Goal: Task Accomplishment & Management: Manage account settings

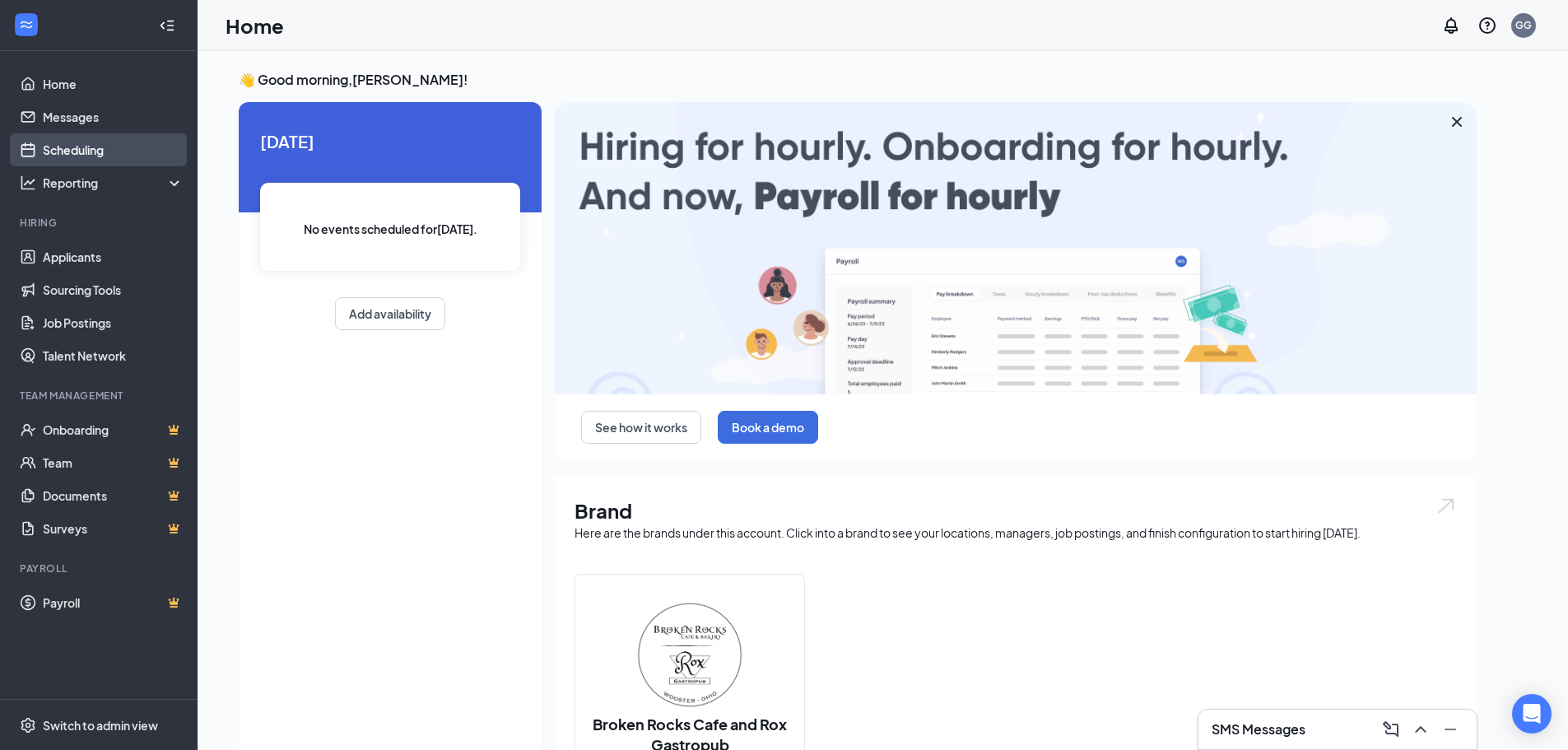
click at [96, 145] on link "Scheduling" at bounding box center [113, 150] width 141 height 33
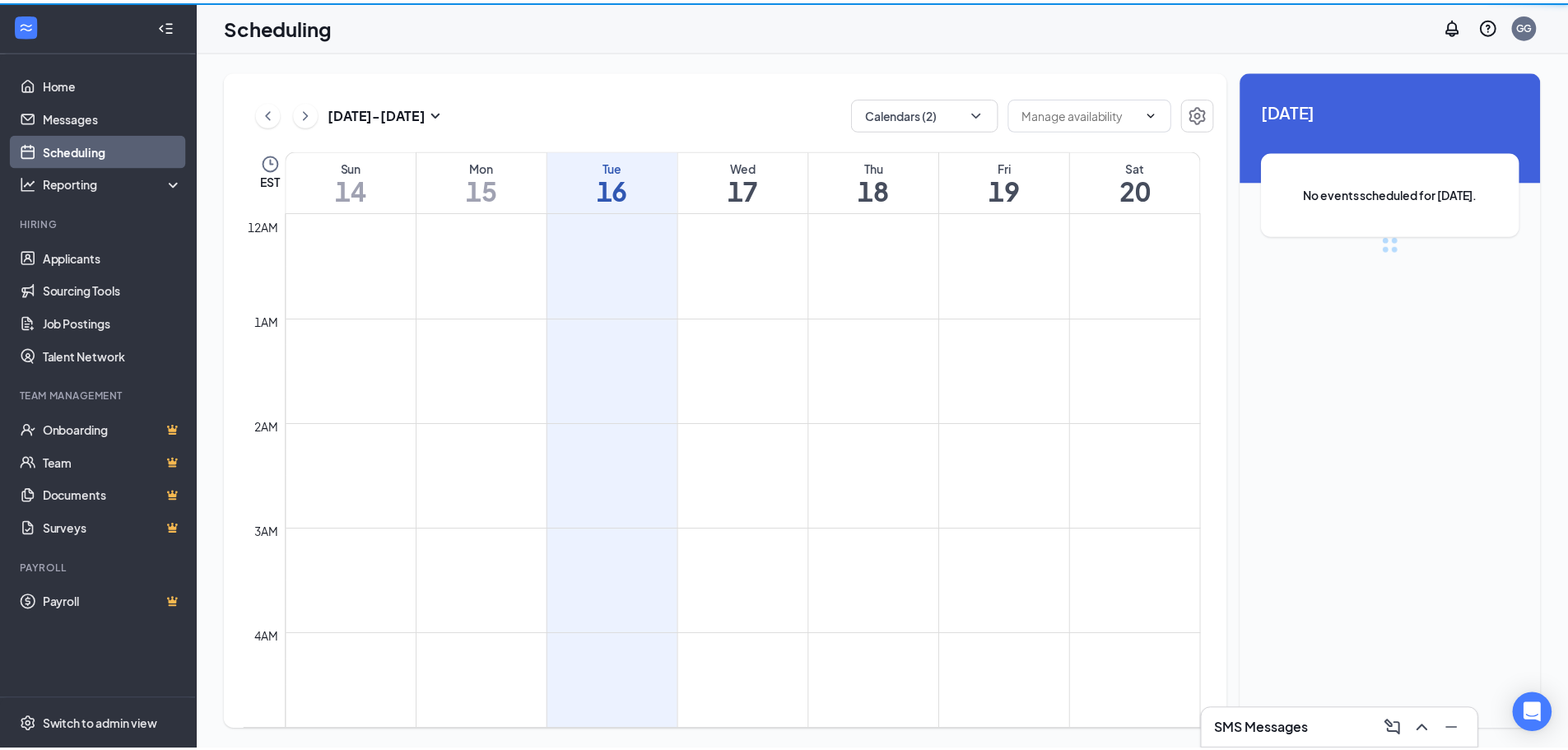
scroll to position [810, 0]
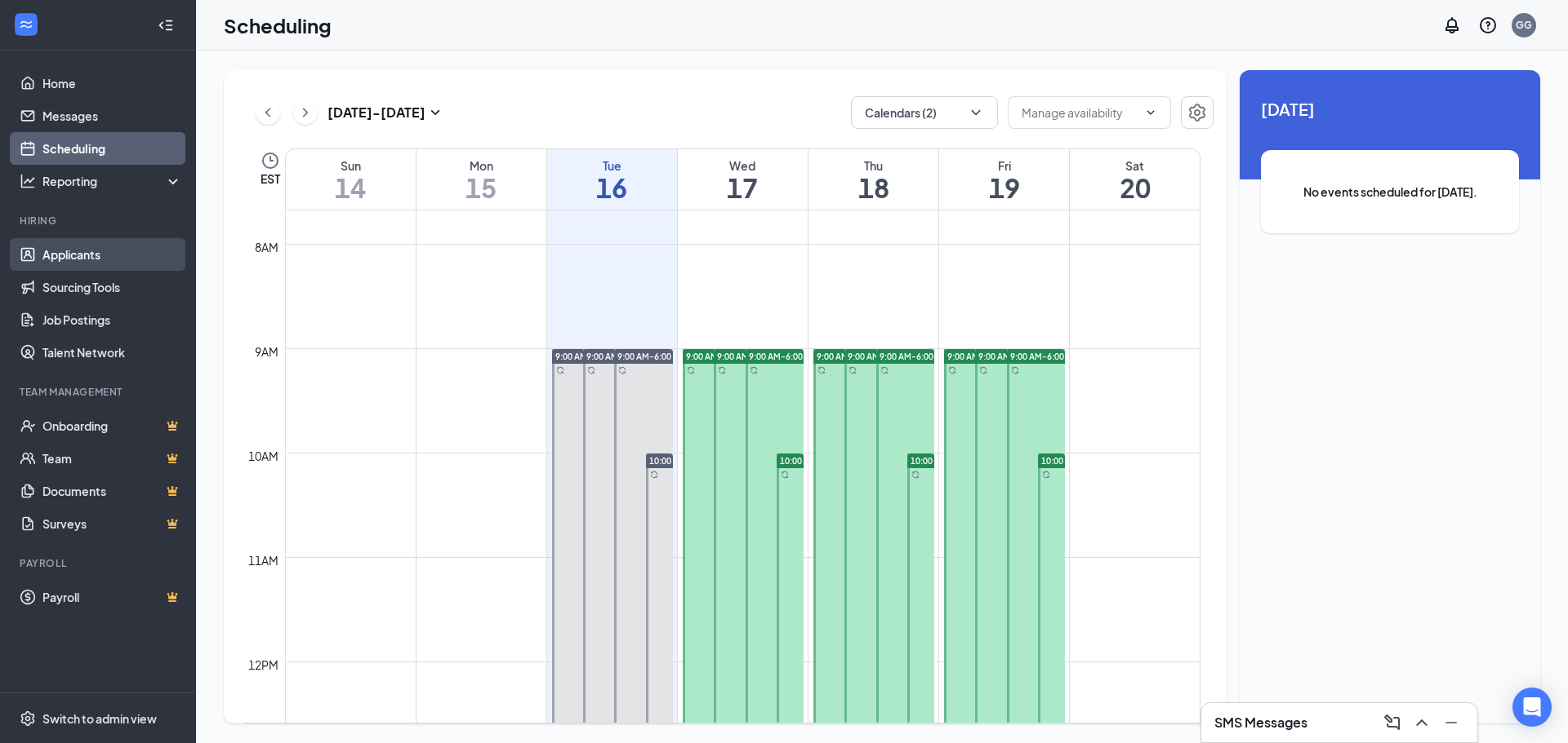
click at [85, 251] on link "Applicants" at bounding box center [112, 254] width 139 height 33
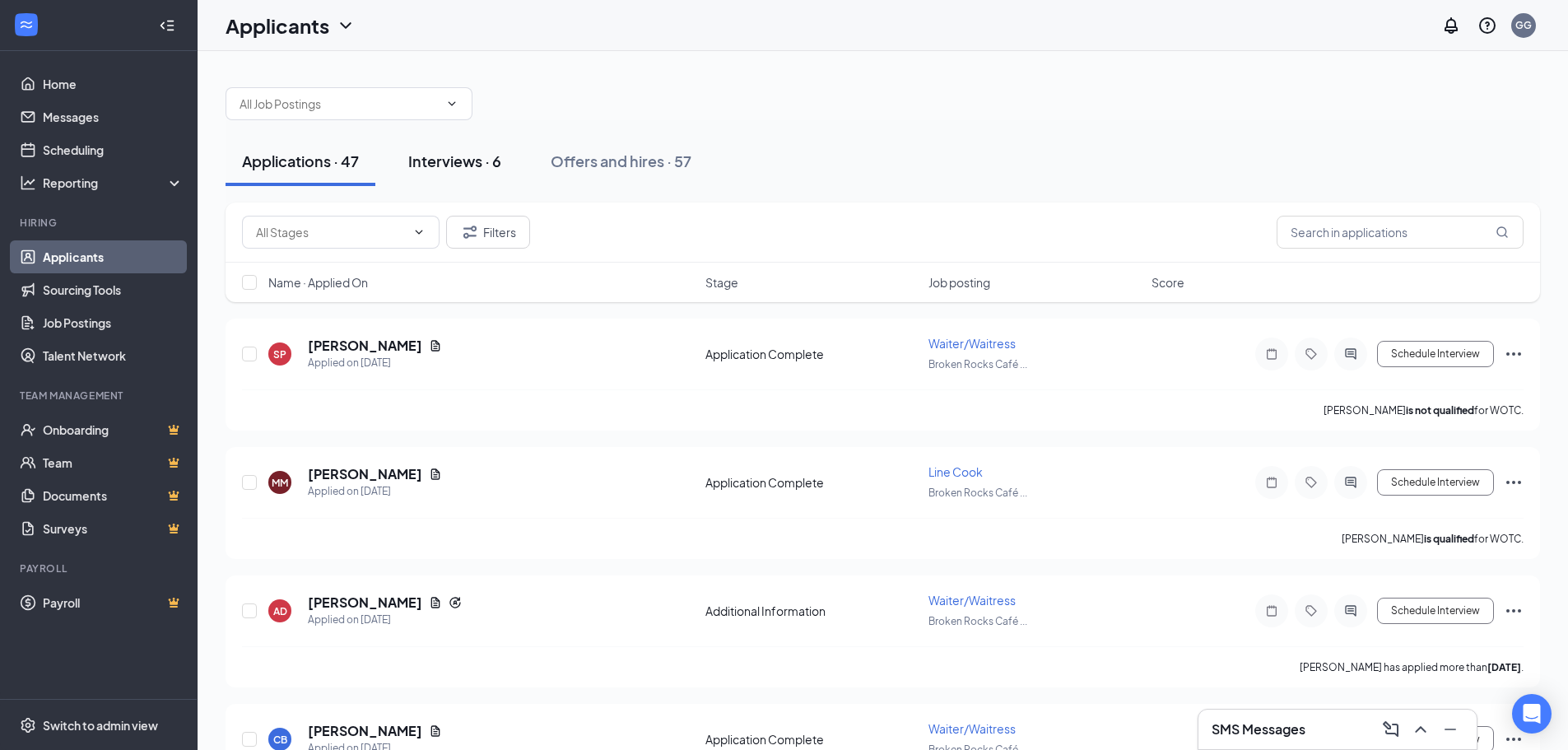
click at [482, 156] on div "Interviews · 6" at bounding box center [455, 161] width 93 height 21
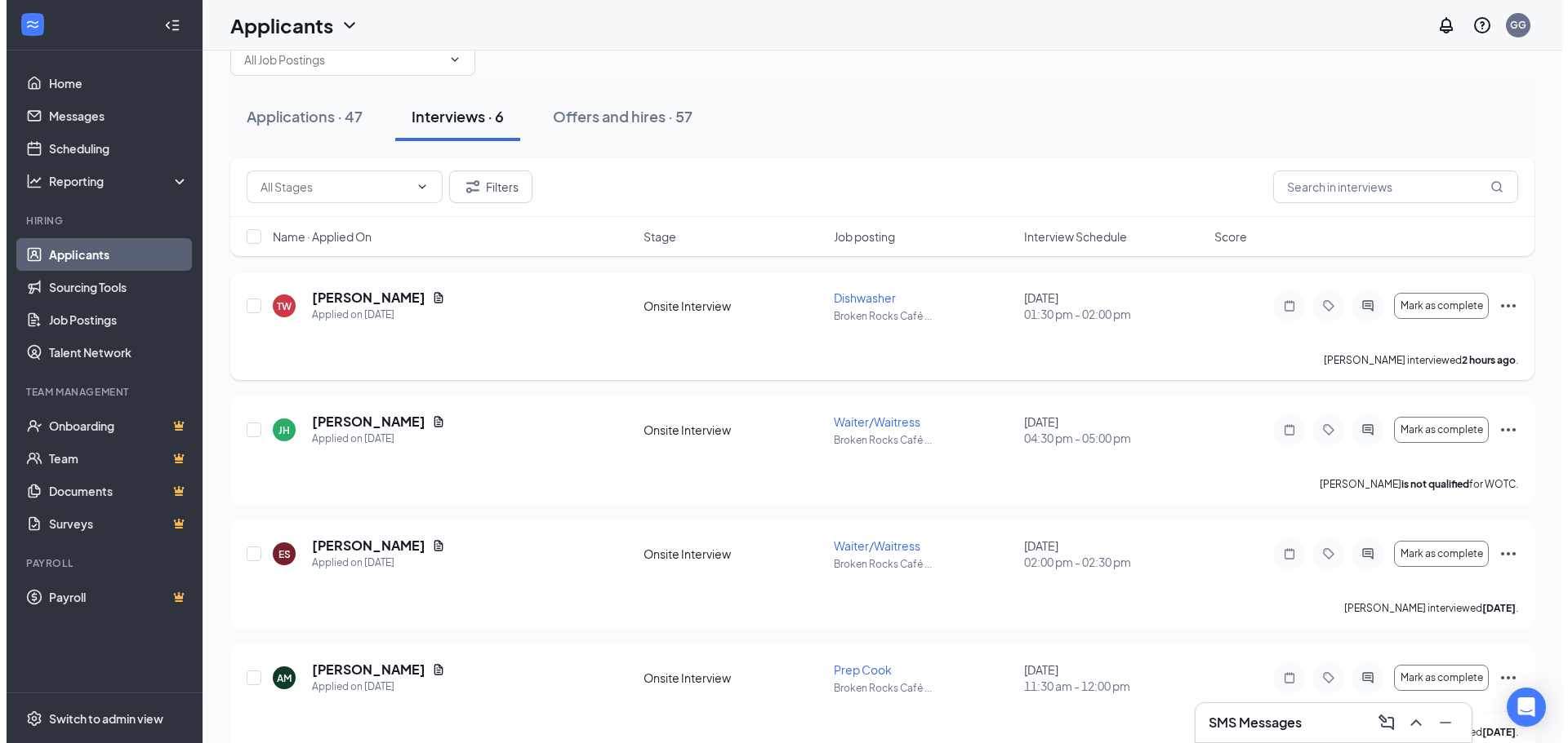
scroll to position [82, 0]
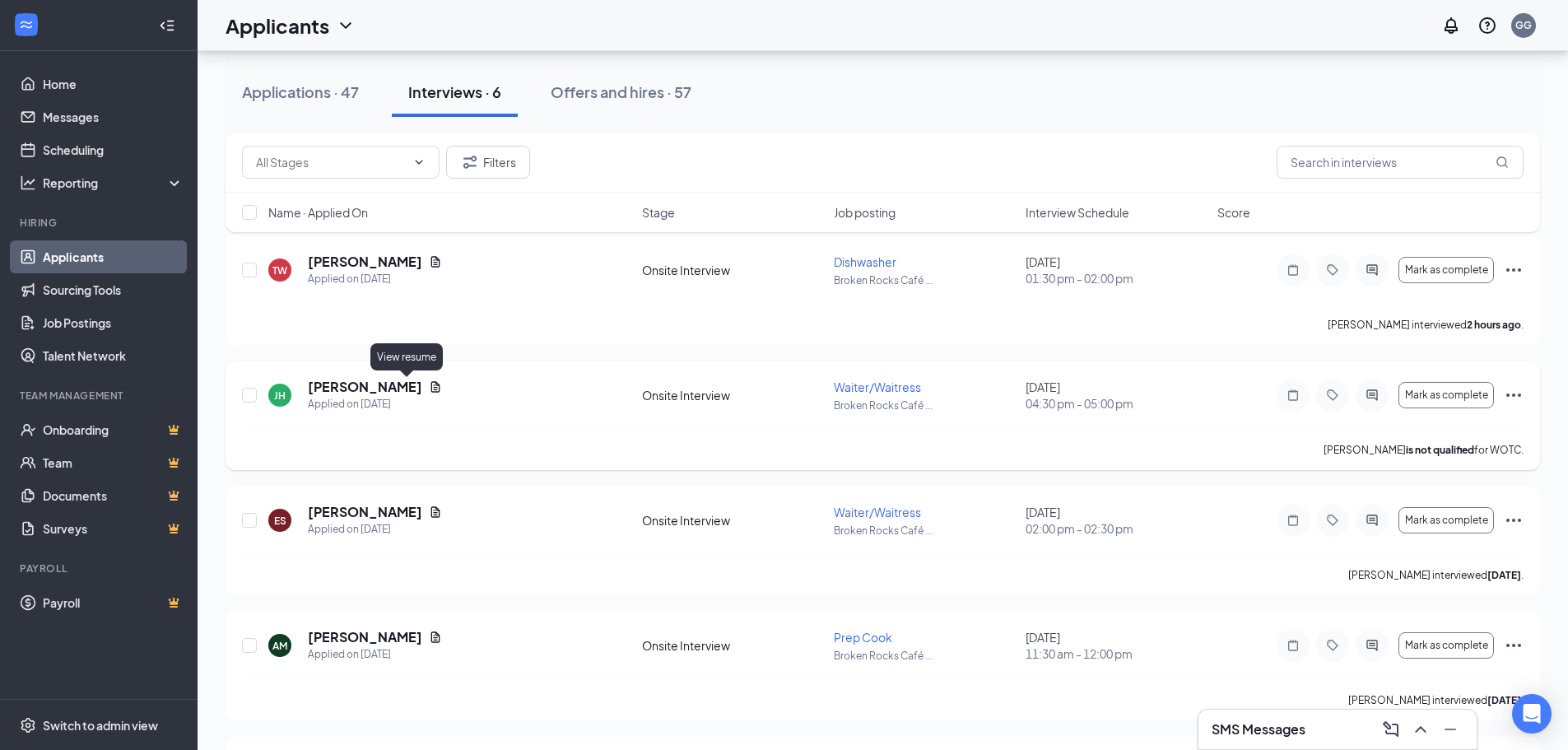
click at [429, 386] on icon "Document" at bounding box center [435, 387] width 13 height 13
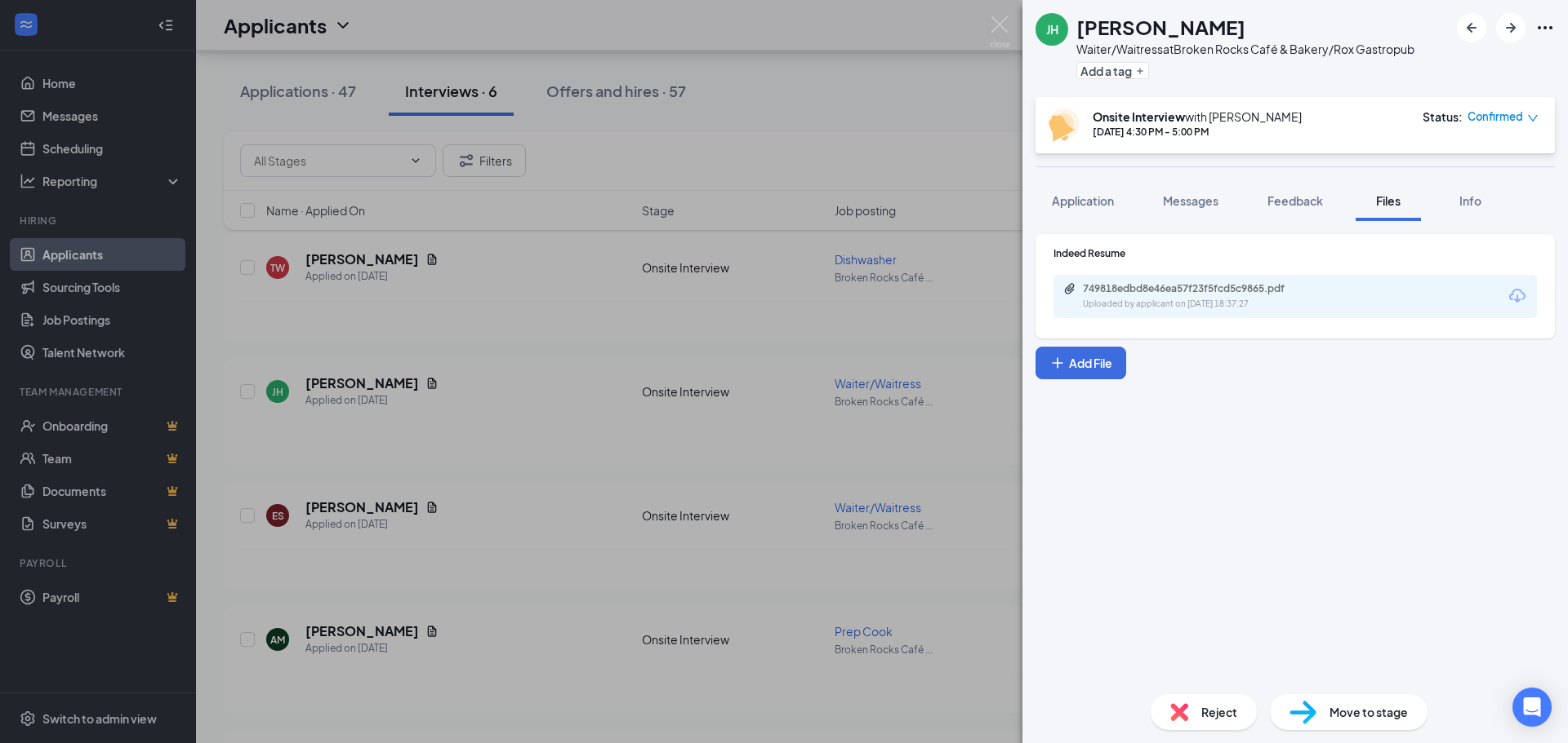
click at [1135, 287] on div "749818edbd8e46ea57f23f5fcd5c9865.pdf" at bounding box center [1196, 289] width 228 height 13
